Goal: Transaction & Acquisition: Purchase product/service

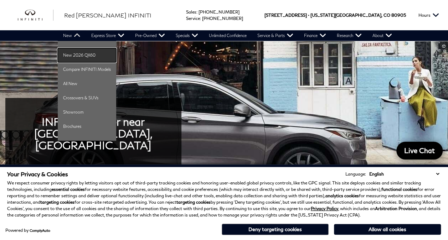
click at [83, 54] on link "New 2026 QX60" at bounding box center [87, 55] width 58 height 14
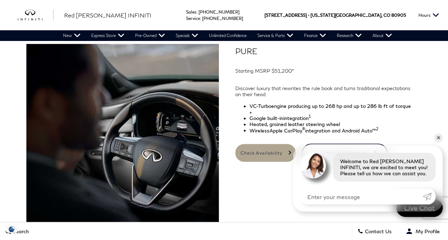
scroll to position [556, 0]
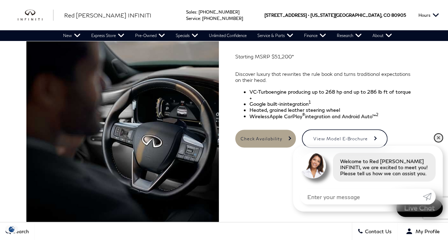
click at [437, 136] on link "✕" at bounding box center [438, 138] width 9 height 9
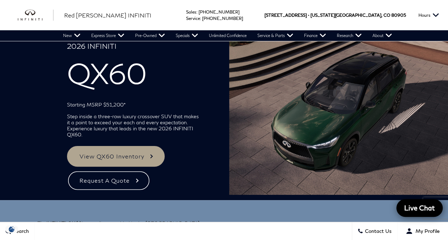
scroll to position [0, 0]
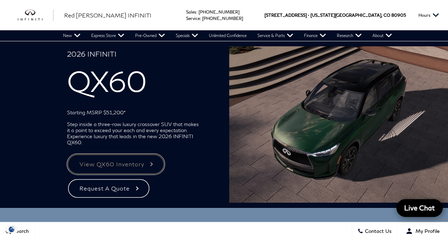
click at [132, 163] on link "View QX60 Inventory" at bounding box center [116, 164] width 98 height 21
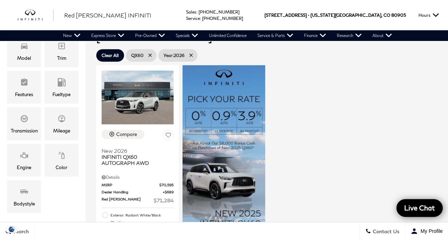
scroll to position [143, 0]
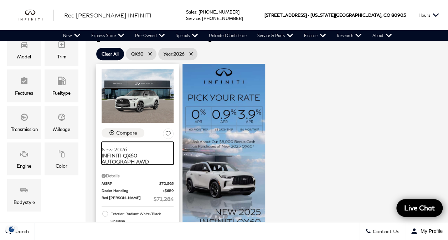
click at [124, 153] on span "INFINITI QX60 AUTOGRAPH AWD" at bounding box center [135, 159] width 67 height 12
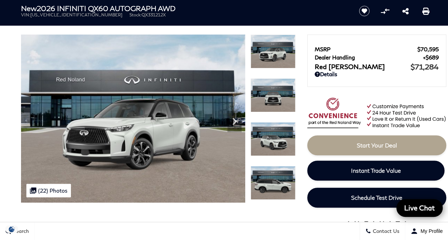
scroll to position [43, 0]
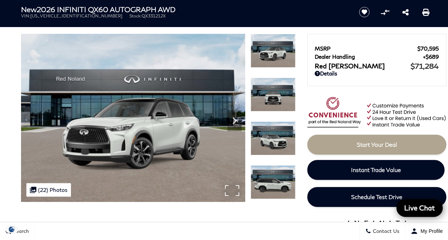
click at [159, 118] on img at bounding box center [133, 118] width 224 height 168
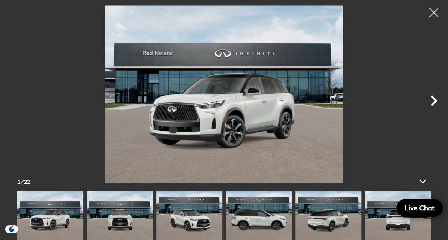
click at [434, 98] on icon "Next" at bounding box center [434, 101] width 7 height 11
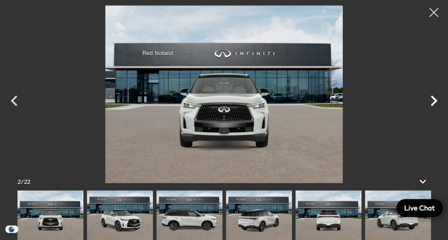
click at [434, 98] on icon "Next" at bounding box center [434, 101] width 7 height 11
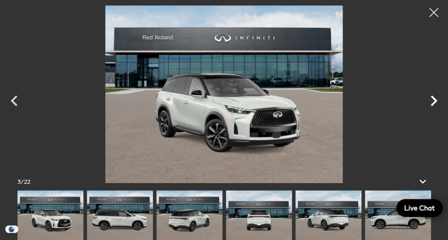
click at [434, 98] on icon "Next" at bounding box center [434, 101] width 7 height 11
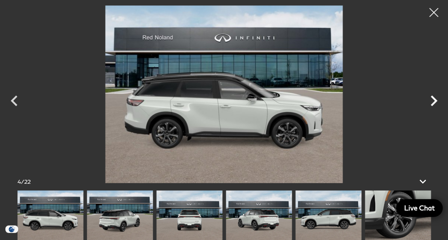
click at [434, 98] on icon "Next" at bounding box center [434, 101] width 7 height 11
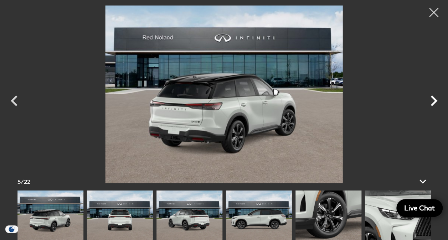
click at [434, 98] on icon "Next" at bounding box center [434, 101] width 7 height 11
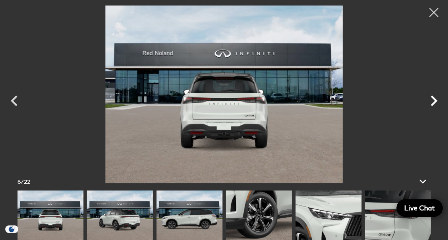
click at [434, 98] on icon "Next" at bounding box center [434, 101] width 7 height 11
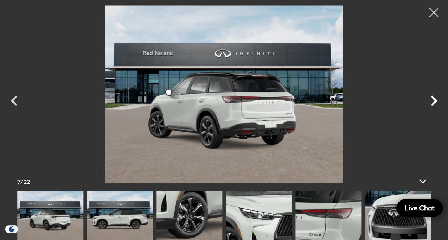
click at [434, 98] on icon "Next" at bounding box center [434, 101] width 7 height 11
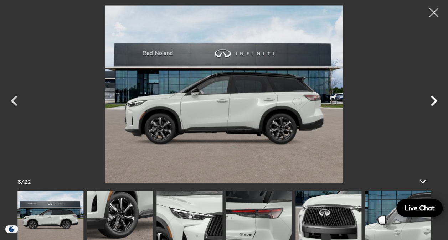
click at [434, 98] on icon "Next" at bounding box center [434, 101] width 7 height 11
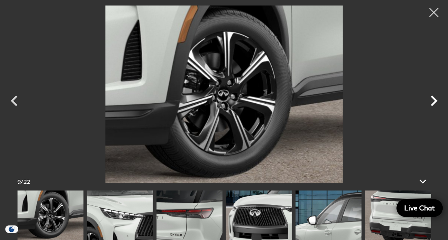
click at [434, 98] on icon "Next" at bounding box center [434, 101] width 7 height 11
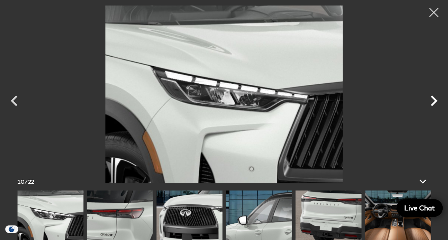
click at [434, 98] on icon "Next" at bounding box center [434, 101] width 7 height 11
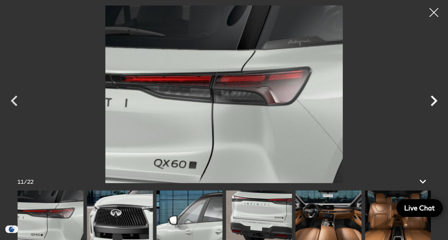
click at [434, 98] on icon "Next" at bounding box center [434, 101] width 7 height 11
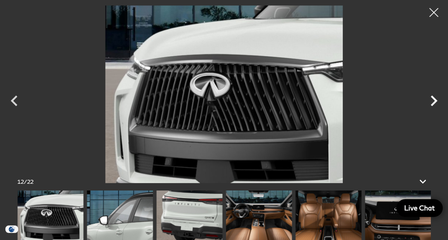
click at [434, 98] on icon "Next" at bounding box center [434, 101] width 7 height 11
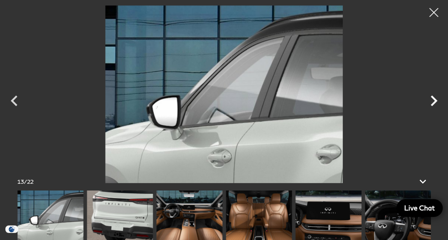
click at [434, 98] on icon "Next" at bounding box center [434, 101] width 7 height 11
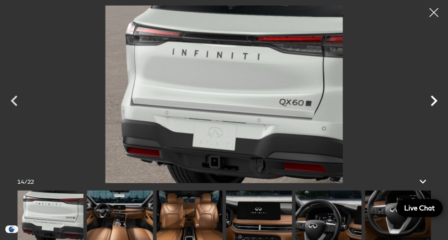
click at [434, 98] on icon "Next" at bounding box center [434, 101] width 7 height 11
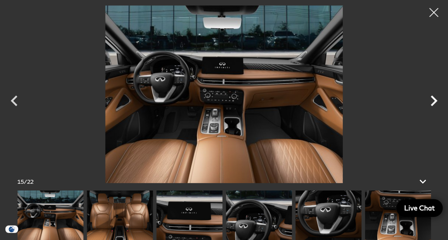
click at [434, 98] on icon "Next" at bounding box center [434, 101] width 7 height 11
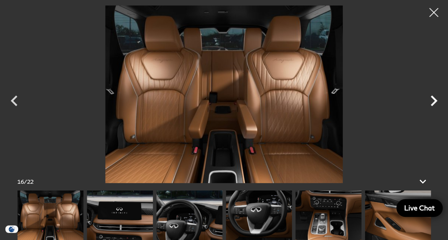
click at [434, 98] on icon "Next" at bounding box center [434, 101] width 7 height 11
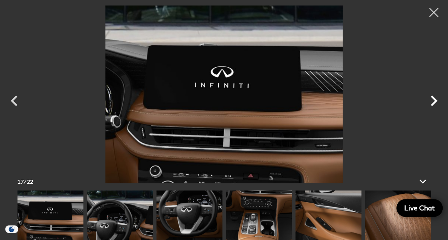
click at [434, 98] on icon "Next" at bounding box center [434, 101] width 7 height 11
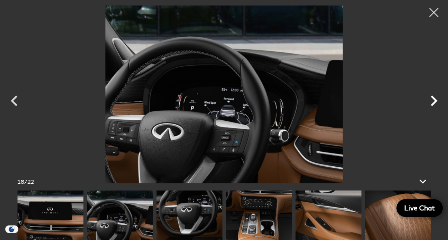
click at [434, 98] on icon "Next" at bounding box center [434, 101] width 7 height 11
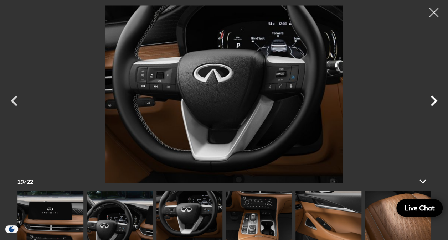
click at [434, 98] on icon "Next" at bounding box center [434, 101] width 7 height 11
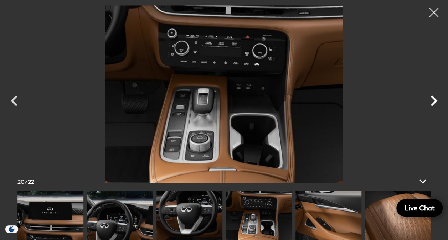
click at [434, 98] on icon "Next" at bounding box center [434, 101] width 7 height 11
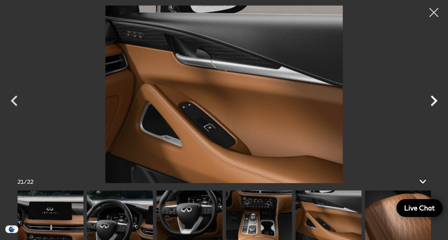
click at [434, 98] on icon "Next" at bounding box center [434, 101] width 7 height 11
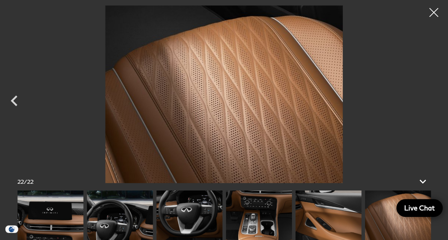
click at [434, 98] on div at bounding box center [224, 94] width 448 height 178
click at [433, 11] on div at bounding box center [434, 12] width 19 height 19
